Goal: Task Accomplishment & Management: Manage account settings

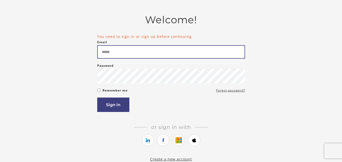
click at [130, 49] on input "Email" at bounding box center [171, 51] width 148 height 13
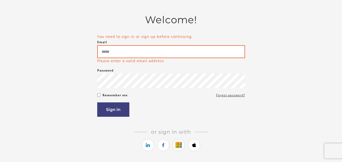
click at [130, 49] on input "Email" at bounding box center [171, 51] width 148 height 13
type input "**********"
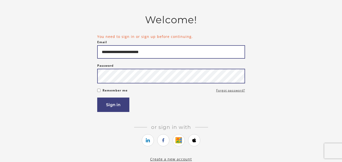
click at [97, 98] on button "Sign in" at bounding box center [113, 105] width 32 height 14
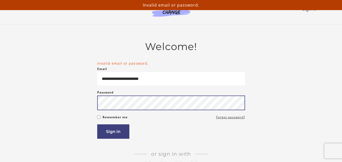
click at [97, 125] on button "Sign in" at bounding box center [113, 132] width 32 height 14
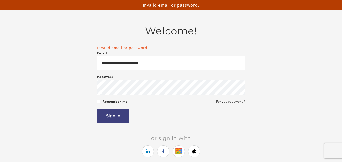
scroll to position [22, 0]
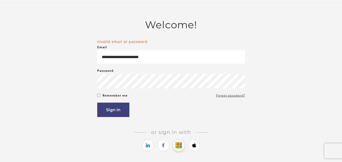
click at [181, 149] on icon "https://courses.thinkific.com/users/auth/google?ss%5Breferral%5D=&ss%5Buser_ret…" at bounding box center [179, 146] width 6 height 6
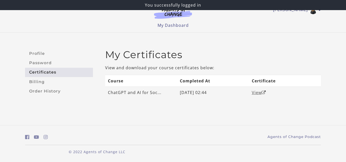
click at [258, 94] on link "View" at bounding box center [259, 93] width 14 height 6
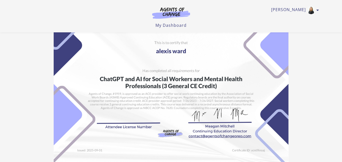
scroll to position [0, 0]
